Goal: Information Seeking & Learning: Learn about a topic

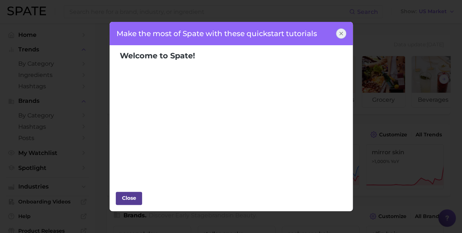
click at [129, 197] on div "Close" at bounding box center [129, 198] width 22 height 11
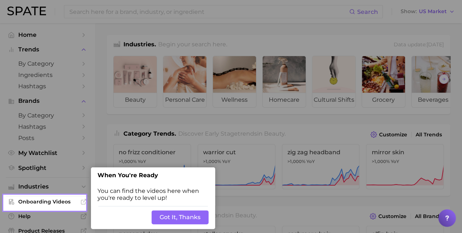
click at [77, 62] on div at bounding box center [44, 98] width 81 height 196
click at [180, 218] on button "Got It, Thanks" at bounding box center [180, 218] width 57 height 14
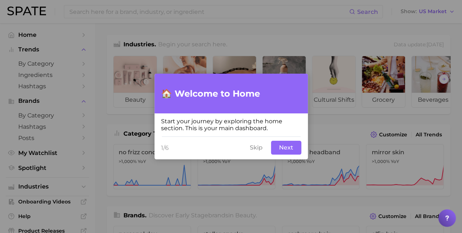
click at [257, 148] on button "Skip" at bounding box center [256, 148] width 22 height 14
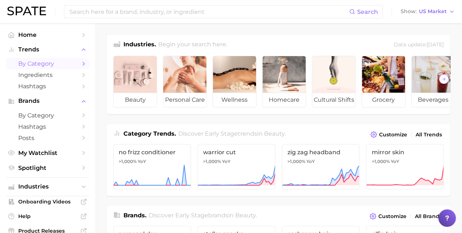
click at [80, 64] on icon "Sidebar" at bounding box center [83, 64] width 7 height 7
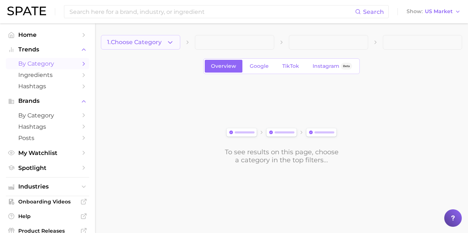
click at [169, 43] on icon "button" at bounding box center [170, 43] width 8 height 8
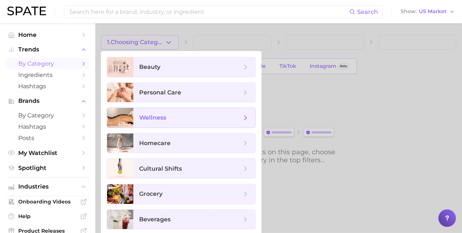
click at [152, 117] on span "wellness" at bounding box center [152, 117] width 27 height 7
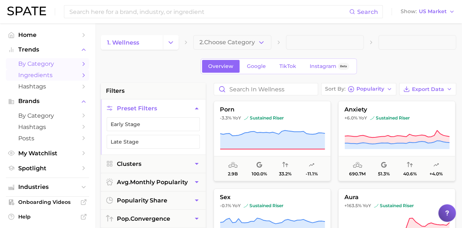
click at [83, 75] on polyline "Sidebar" at bounding box center [84, 74] width 2 height 3
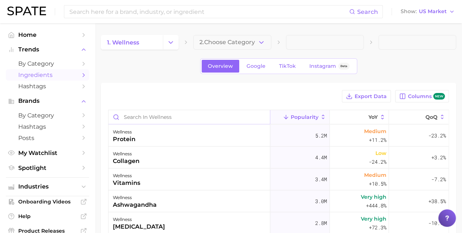
click at [175, 117] on input "Search in wellness" at bounding box center [188, 117] width 161 height 14
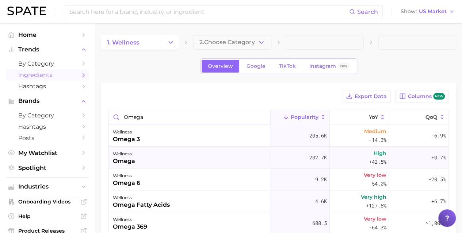
type input "omega"
click at [135, 156] on div "wellness omega" at bounding box center [189, 158] width 162 height 22
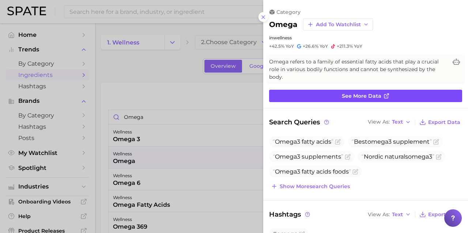
click at [300, 91] on link "See more data" at bounding box center [365, 96] width 193 height 12
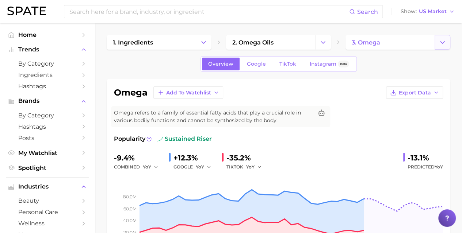
click at [442, 42] on icon "Change Category" at bounding box center [443, 43] width 8 height 8
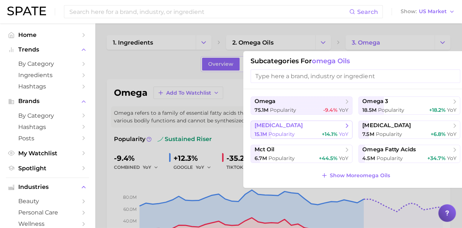
click at [319, 131] on div "15.1m Popularity +14.1% YoY" at bounding box center [302, 134] width 94 height 7
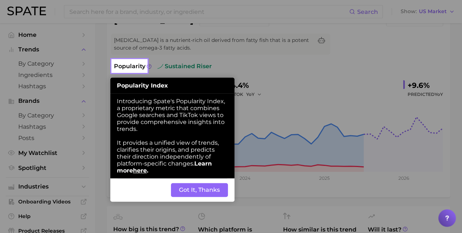
scroll to position [77, 0]
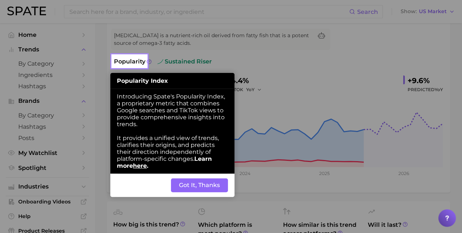
click at [206, 189] on button "Got It, Thanks" at bounding box center [199, 186] width 57 height 14
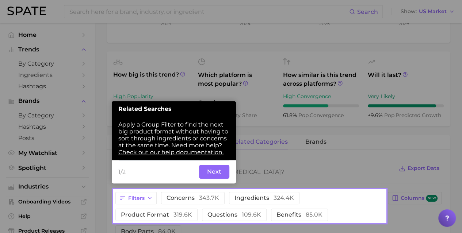
scroll to position [233, 0]
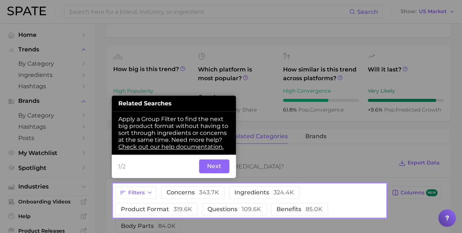
click at [357, 154] on div at bounding box center [250, 92] width 272 height 184
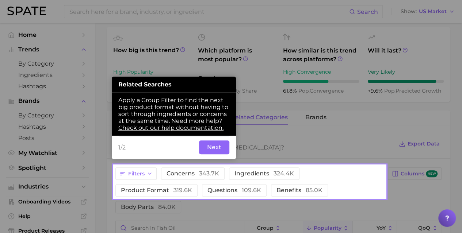
scroll to position [253, 0]
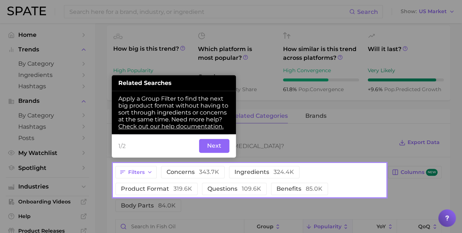
click at [219, 148] on button "Next" at bounding box center [214, 146] width 30 height 14
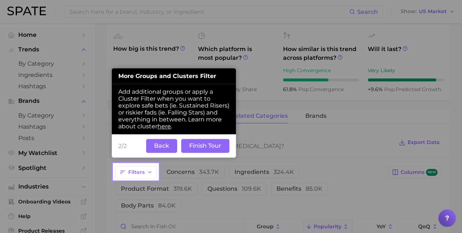
click at [163, 147] on button "Back" at bounding box center [161, 146] width 31 height 14
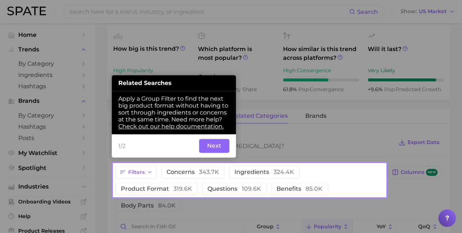
click at [217, 146] on button "Next" at bounding box center [214, 146] width 30 height 14
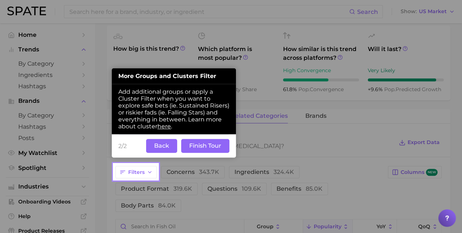
click at [207, 146] on button "Finish Tour" at bounding box center [205, 146] width 48 height 14
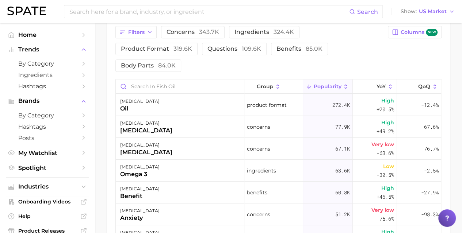
scroll to position [392, 0]
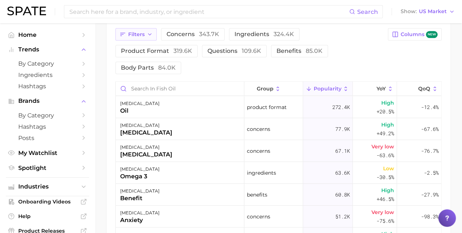
click at [151, 34] on icon "button" at bounding box center [150, 34] width 6 height 6
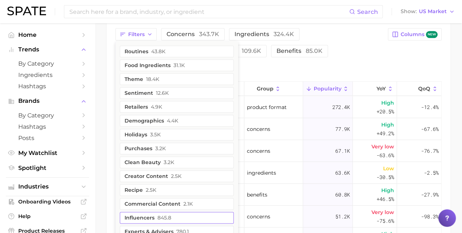
click at [145, 217] on button "influencers 845.8" at bounding box center [177, 218] width 114 height 12
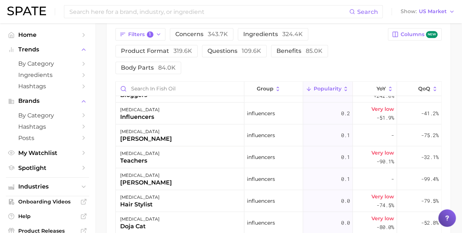
scroll to position [468, 0]
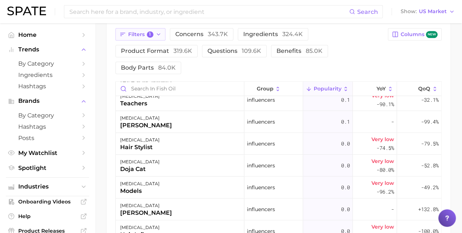
click at [156, 35] on icon "button" at bounding box center [159, 34] width 6 height 6
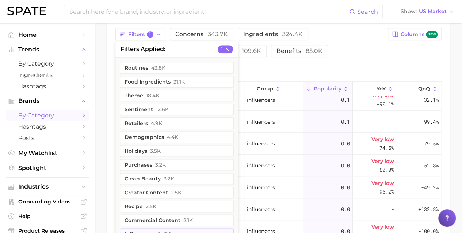
click at [46, 117] on span "by Category" at bounding box center [47, 115] width 58 height 7
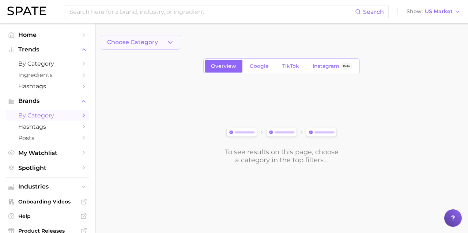
click at [171, 44] on icon "button" at bounding box center [170, 43] width 8 height 8
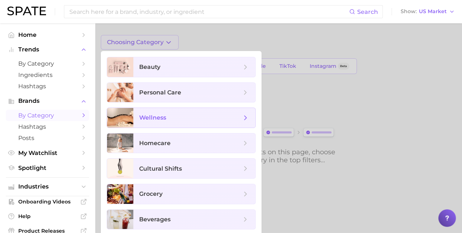
click at [153, 120] on span "wellness" at bounding box center [152, 117] width 27 height 7
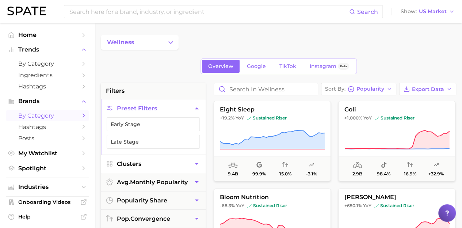
click at [146, 164] on button "Clusters" at bounding box center [153, 164] width 105 height 18
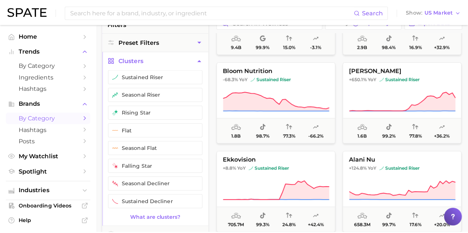
scroll to position [60, 0]
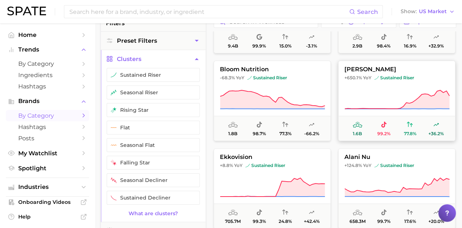
click at [400, 82] on button "[PERSON_NAME] +650.1% YoY sustained riser 1.6b 99.2% 77.8% +36.2%" at bounding box center [396, 101] width 117 height 80
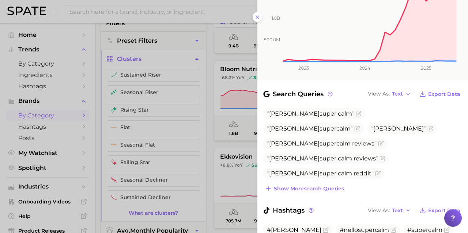
scroll to position [156, 0]
